Goal: Transaction & Acquisition: Purchase product/service

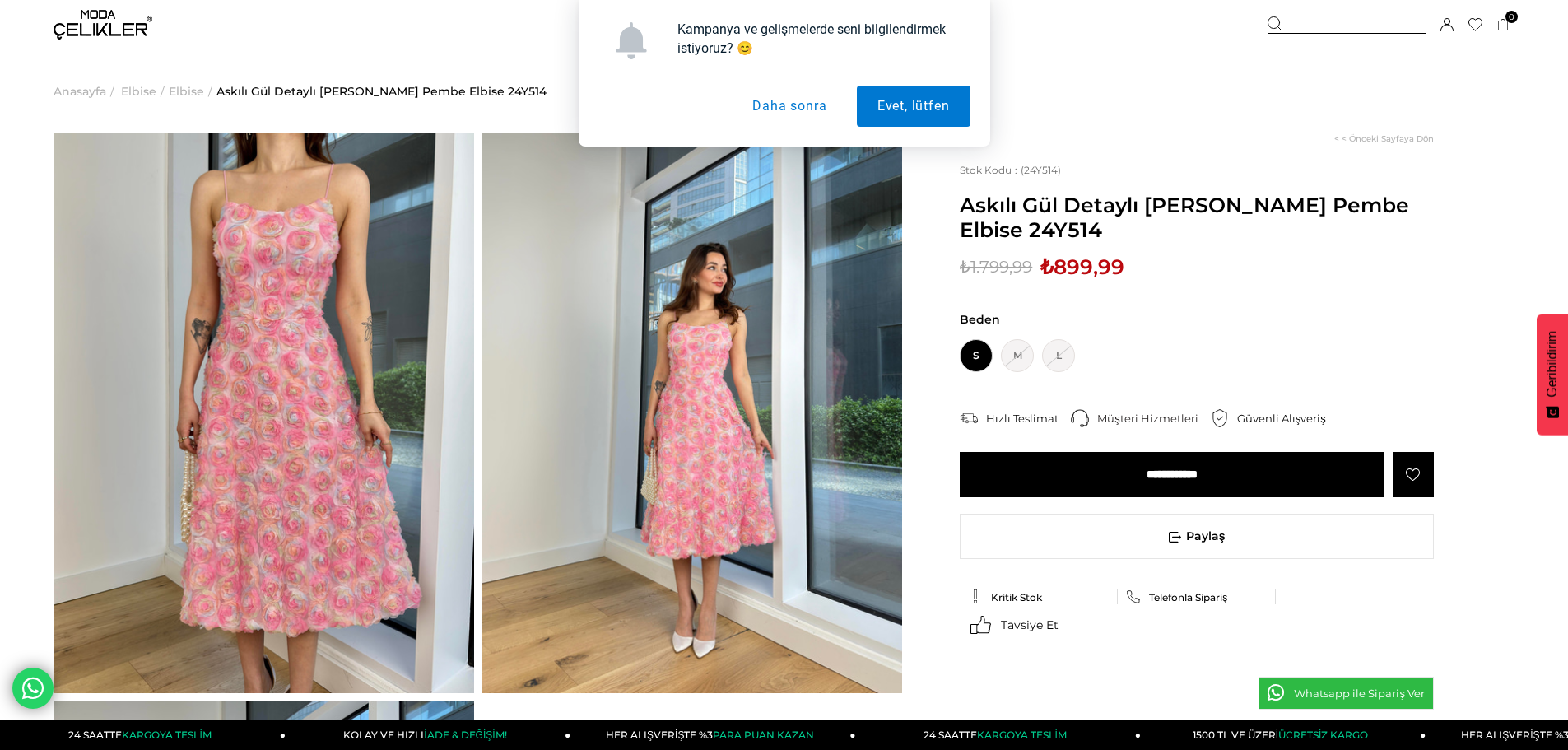
click at [786, 110] on button "Daha sonra" at bounding box center [789, 106] width 115 height 41
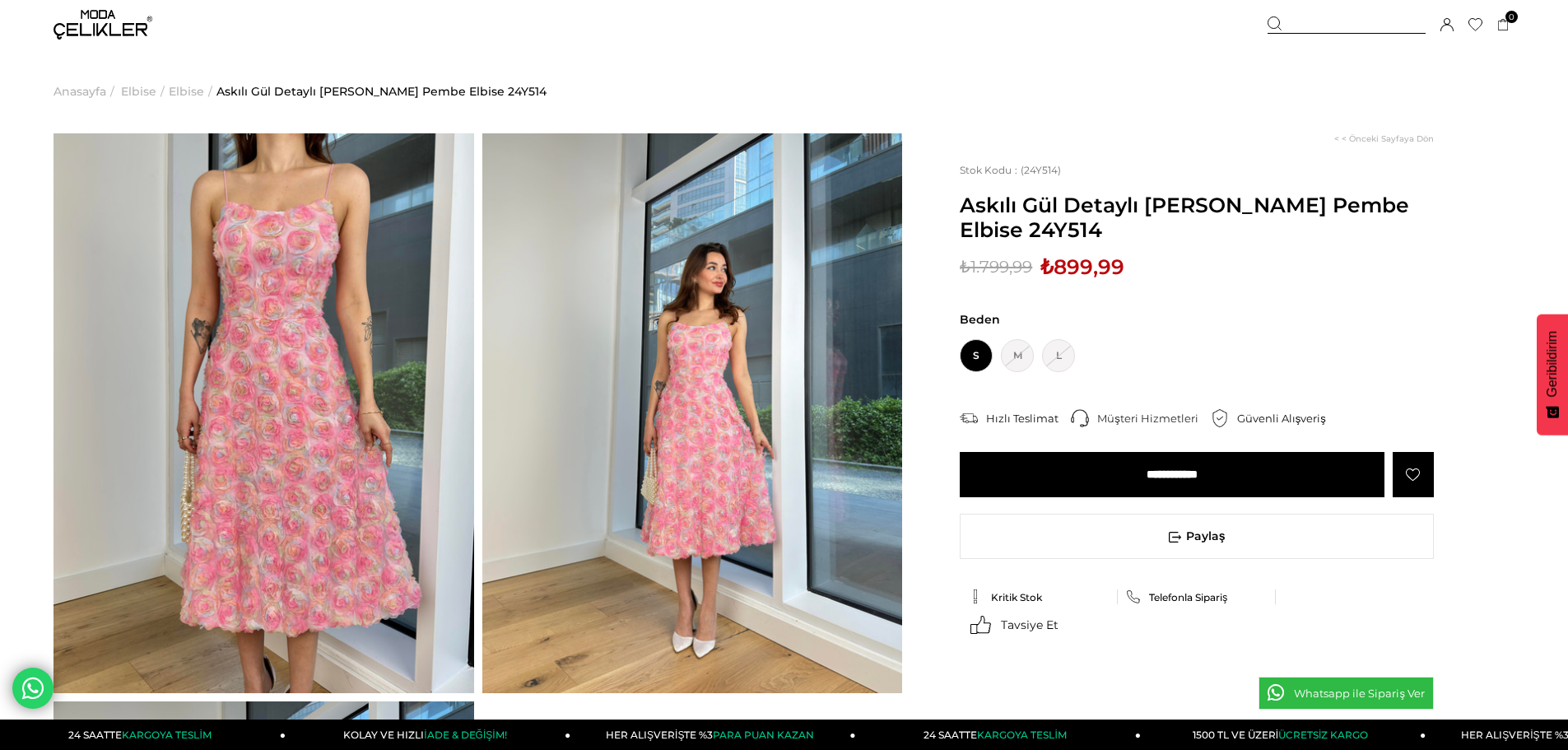
click at [343, 319] on img at bounding box center [264, 413] width 421 height 559
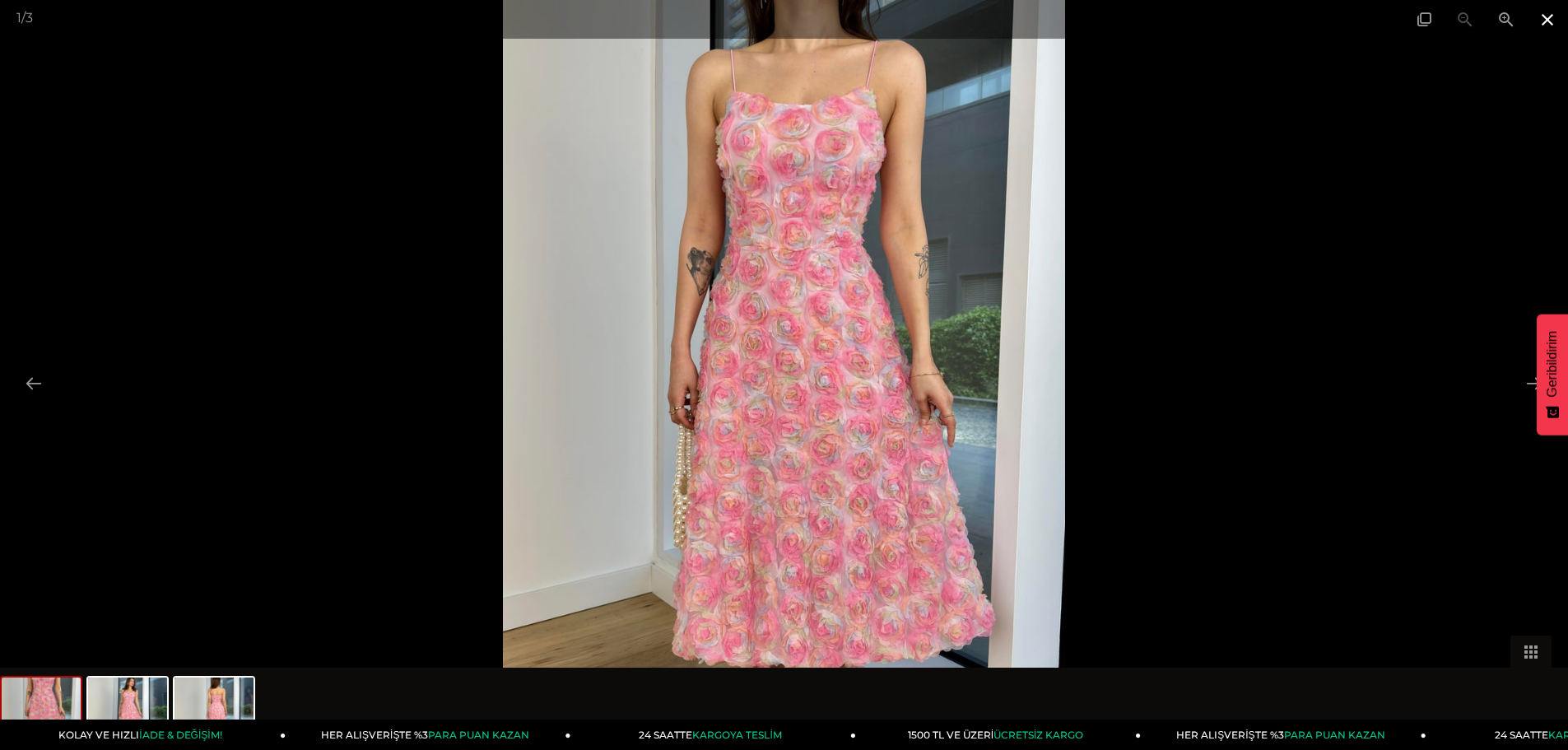
click at [1547, 21] on span at bounding box center [1547, 19] width 41 height 38
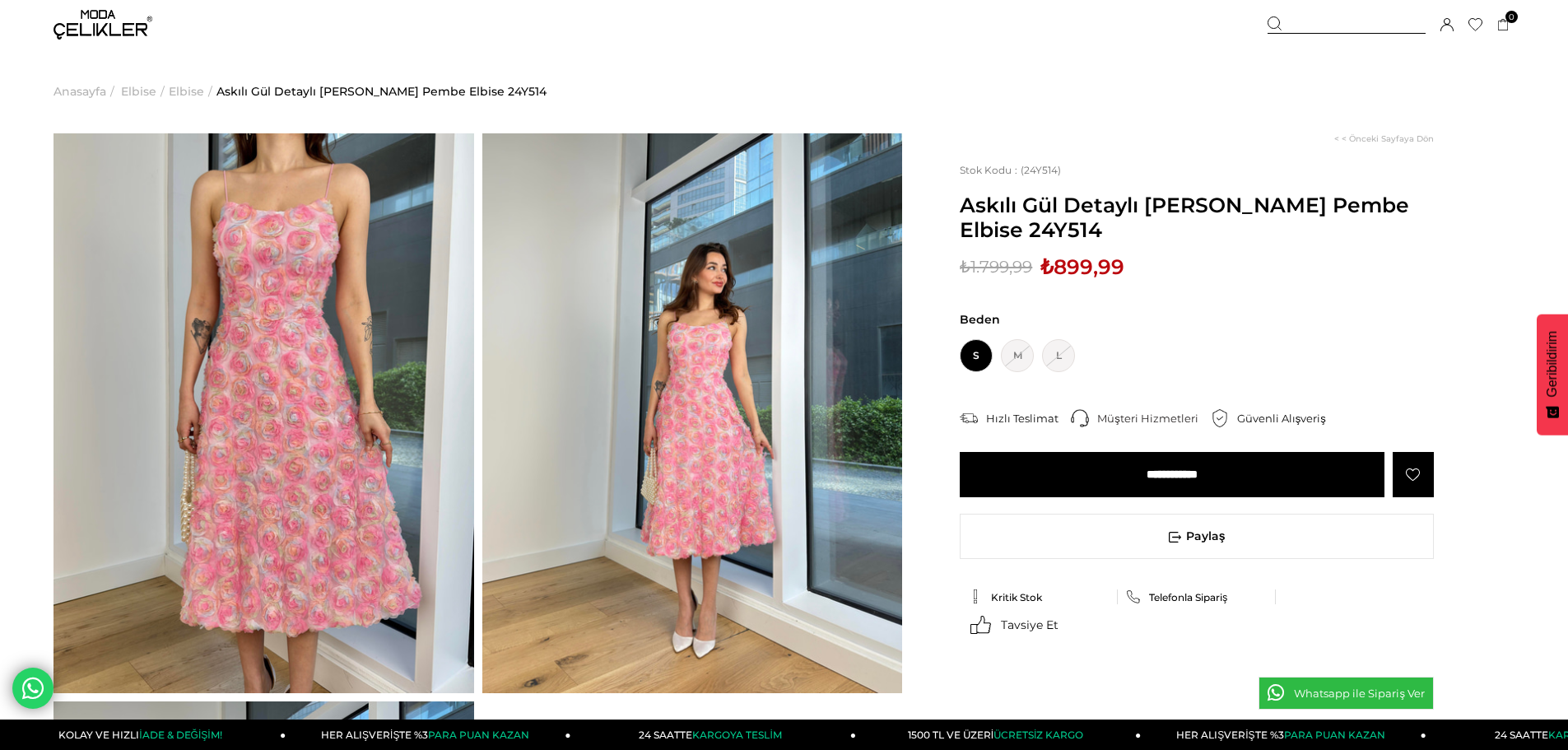
click at [473, 357] on img at bounding box center [264, 413] width 421 height 559
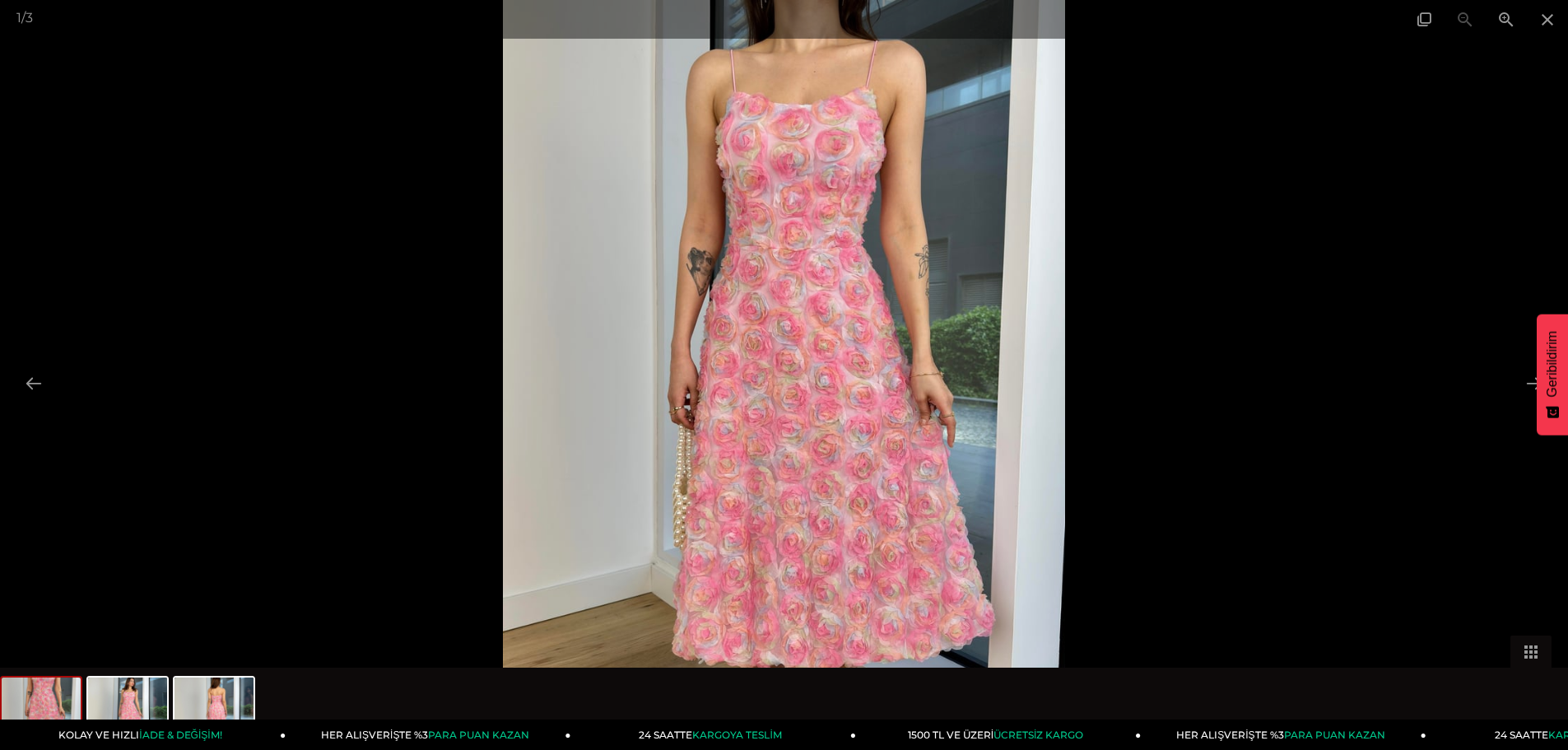
click at [842, 372] on img at bounding box center [785, 375] width 563 height 750
click at [1530, 379] on button at bounding box center [1534, 383] width 35 height 32
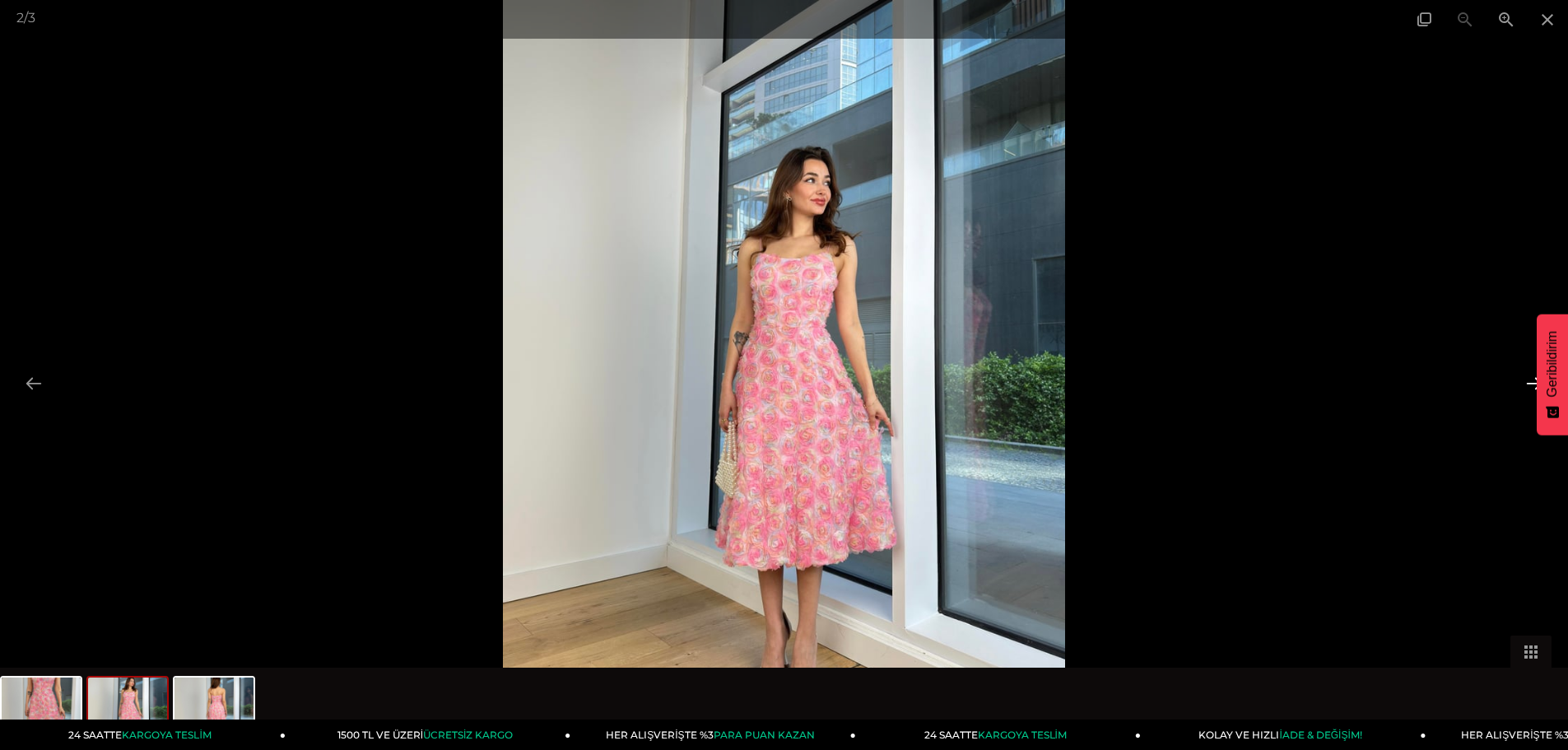
click at [1530, 379] on button at bounding box center [1534, 383] width 35 height 32
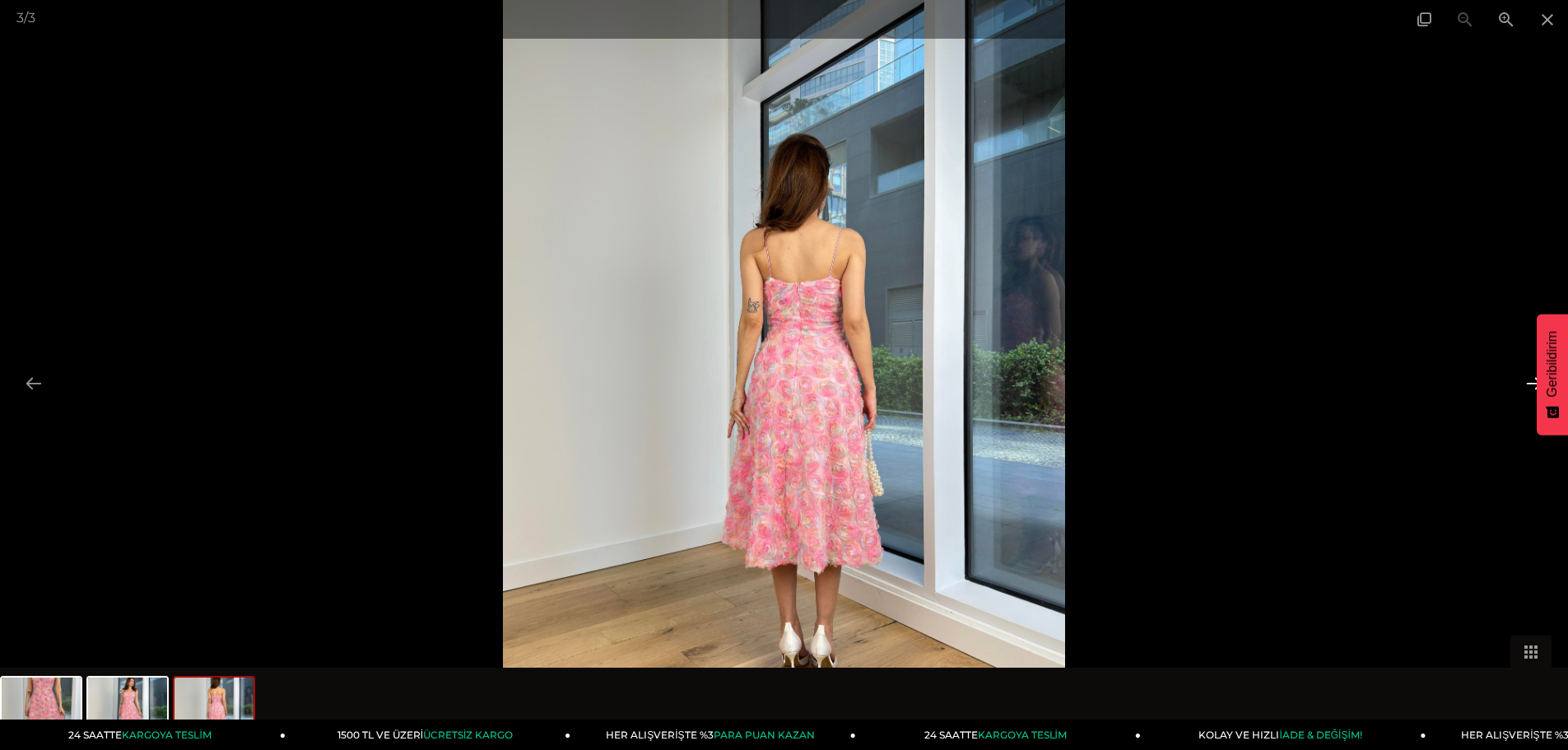
click at [1521, 381] on button at bounding box center [1534, 383] width 35 height 32
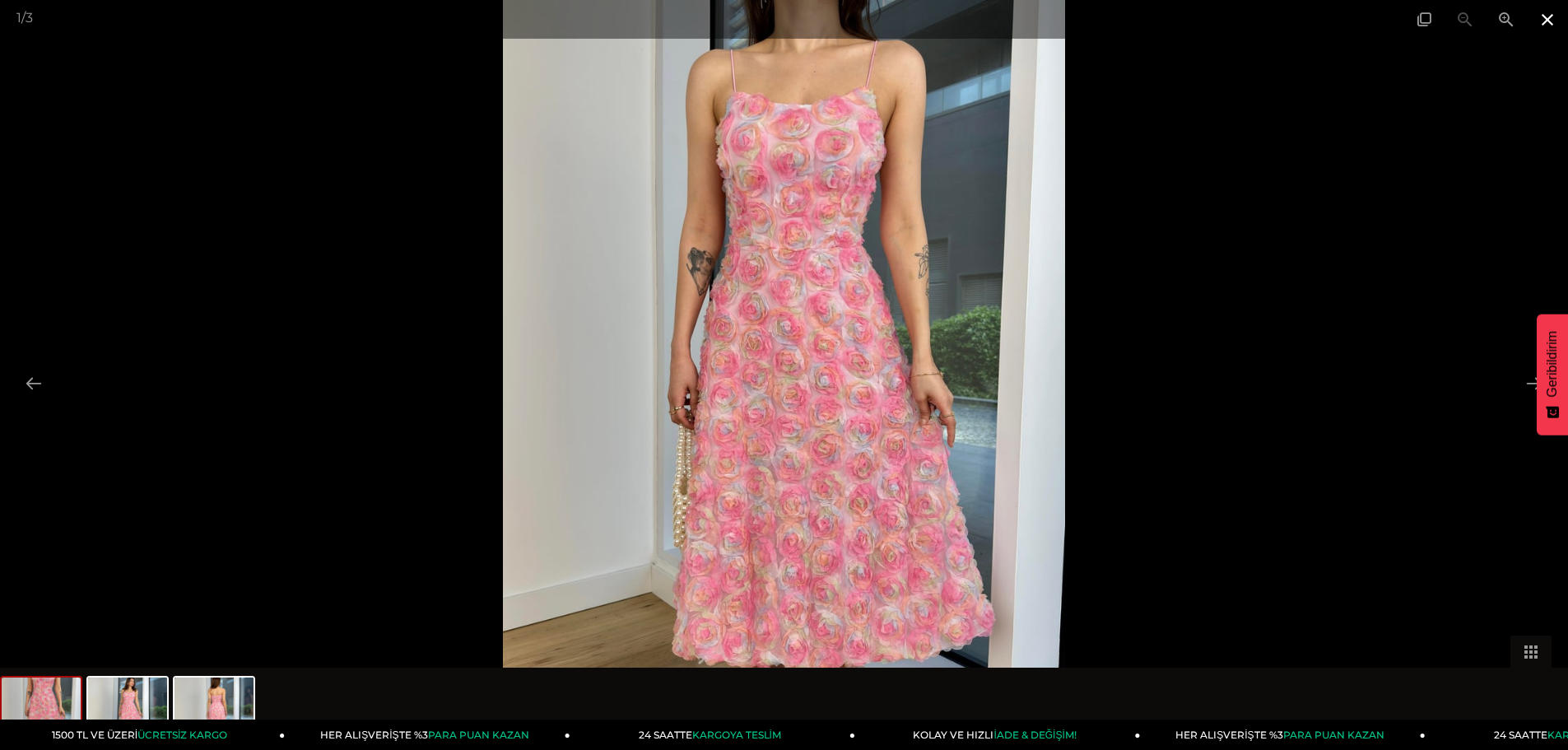
click at [1546, 22] on span at bounding box center [1547, 19] width 41 height 38
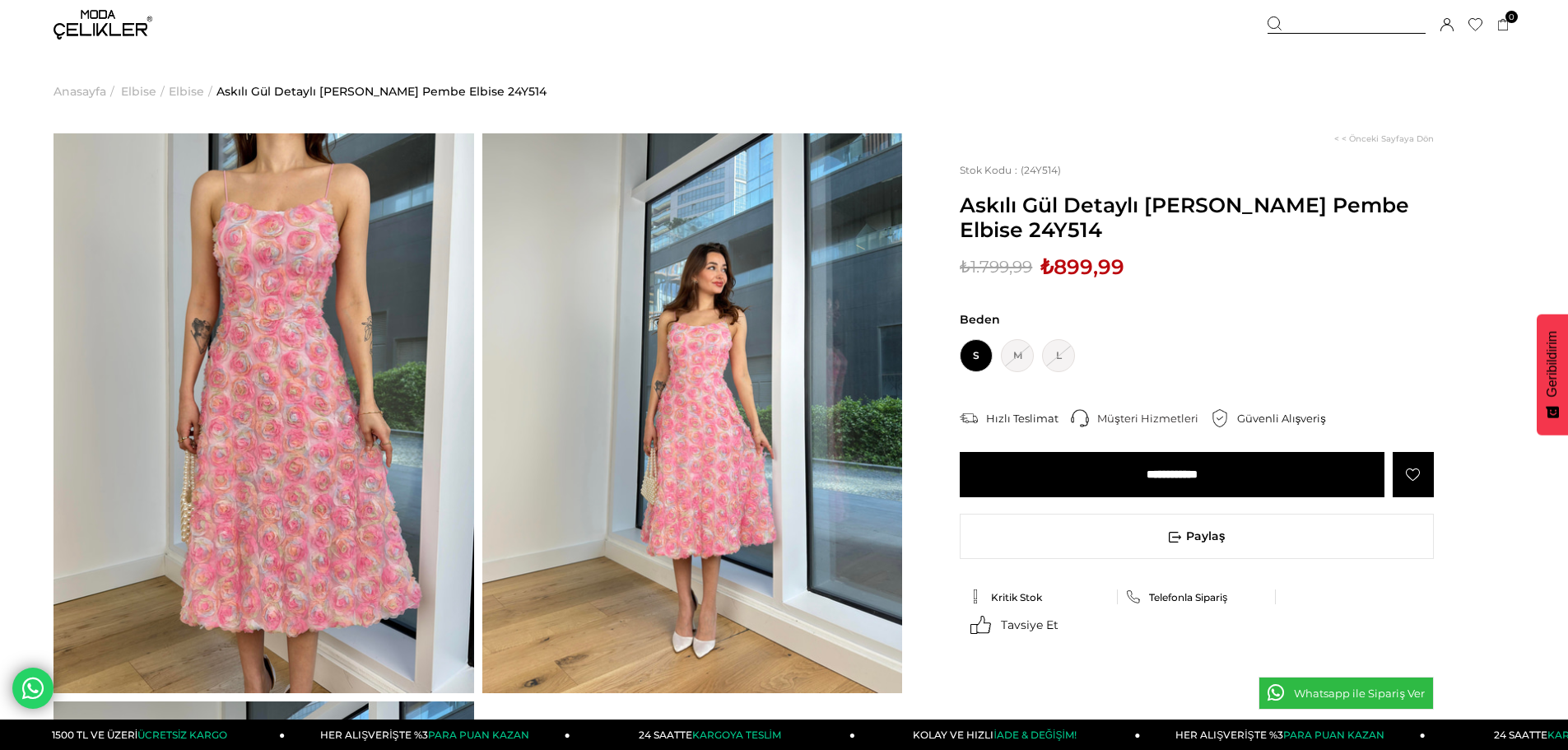
click at [659, 325] on img at bounding box center [693, 413] width 421 height 559
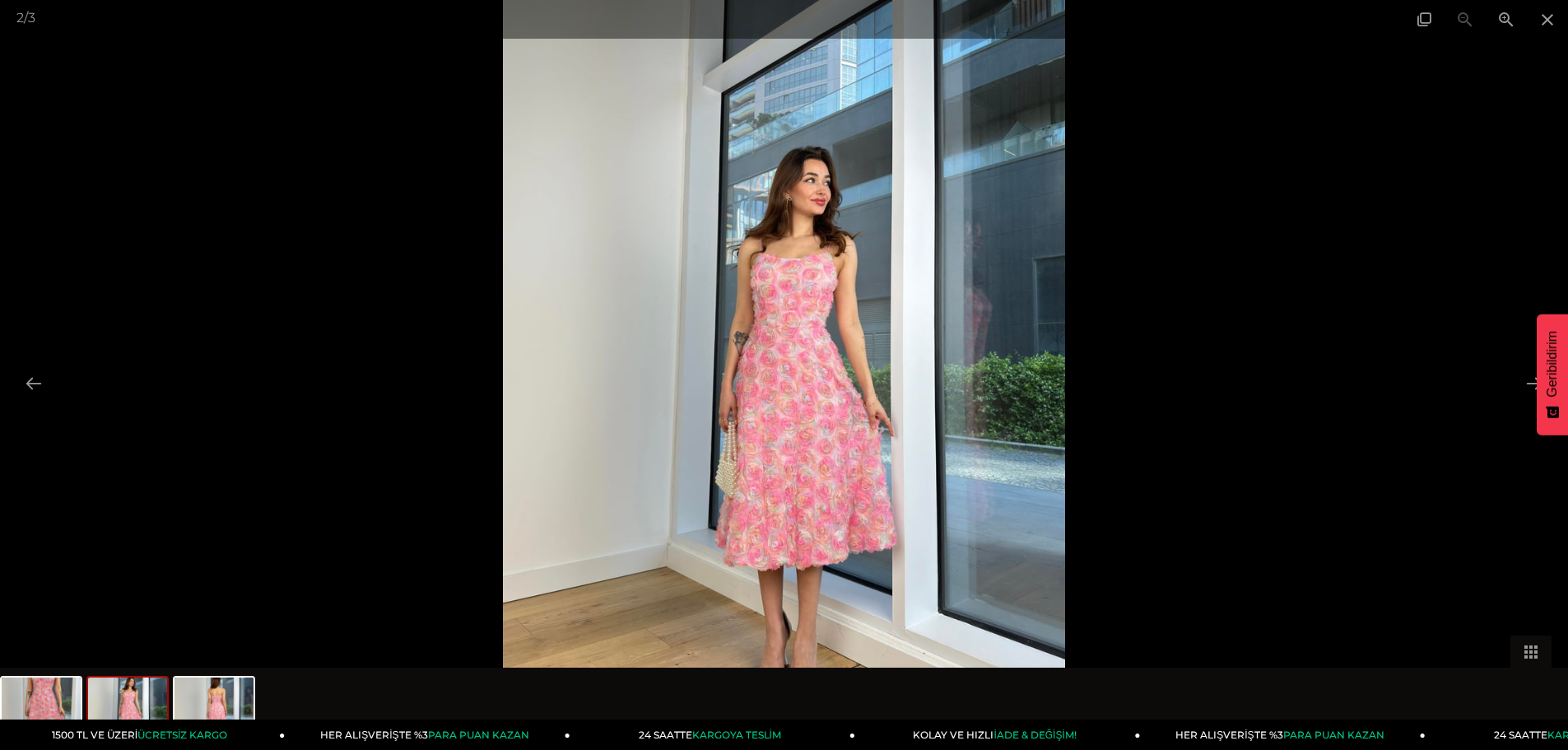
click at [857, 359] on img at bounding box center [785, 375] width 563 height 750
click at [1531, 375] on button at bounding box center [1534, 383] width 35 height 32
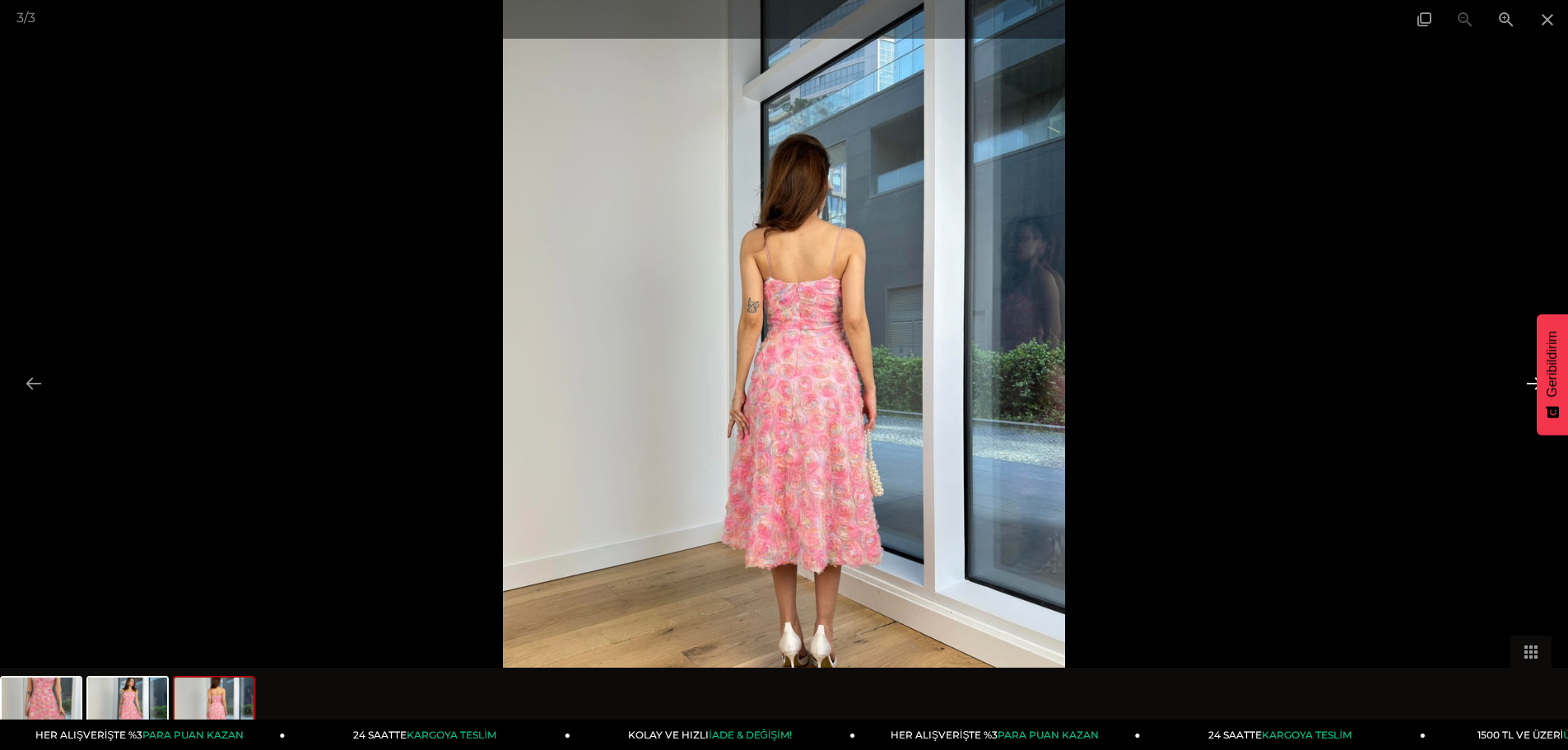
click at [1531, 375] on button at bounding box center [1534, 383] width 35 height 32
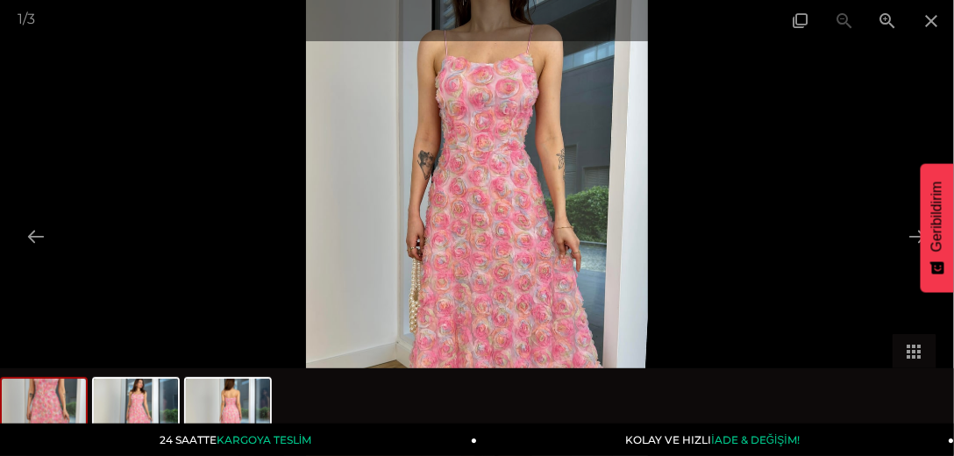
scroll to position [150, 0]
click at [148, 412] on img at bounding box center [136, 412] width 84 height 67
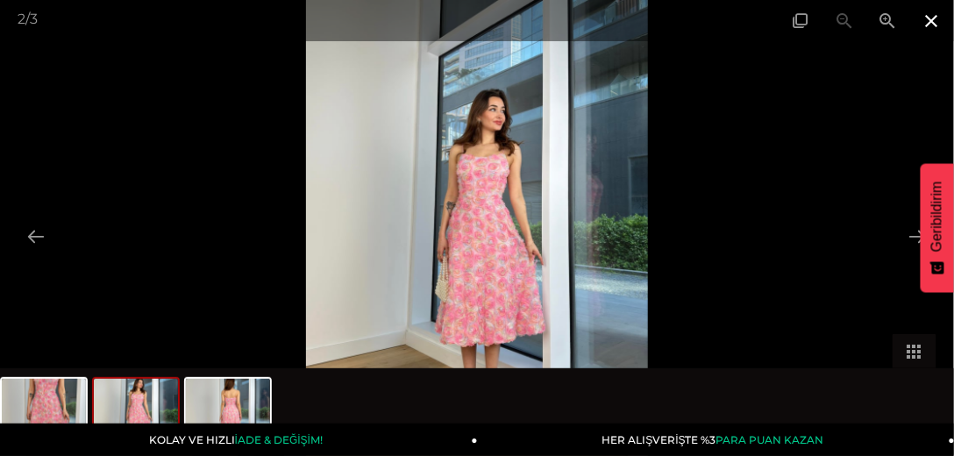
click at [929, 18] on span at bounding box center [932, 20] width 44 height 41
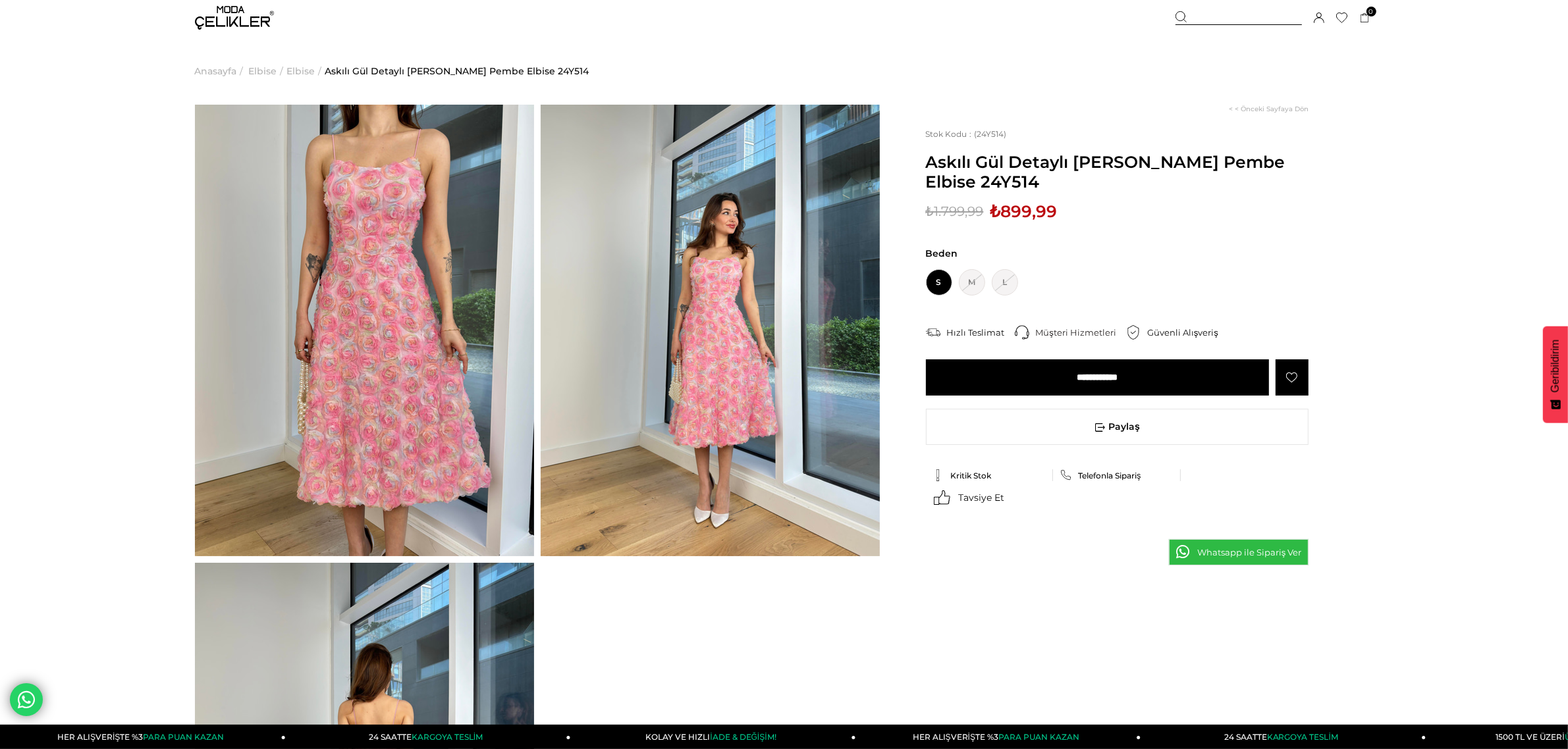
scroll to position [0, 0]
